Goal: Navigation & Orientation: Find specific page/section

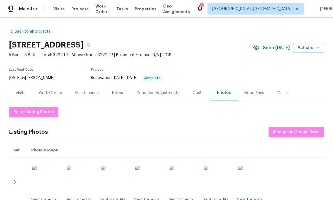
scroll to position [-1, 0]
